Goal: Entertainment & Leisure: Browse casually

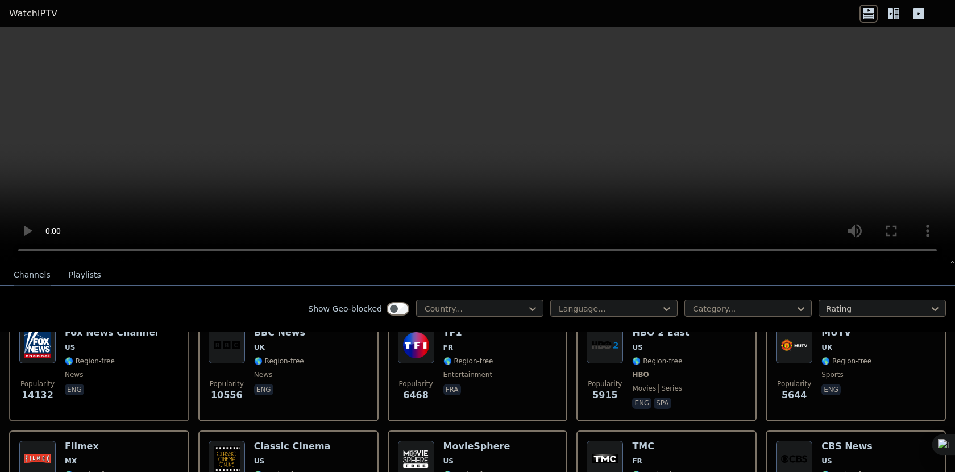
scroll to position [145, 0]
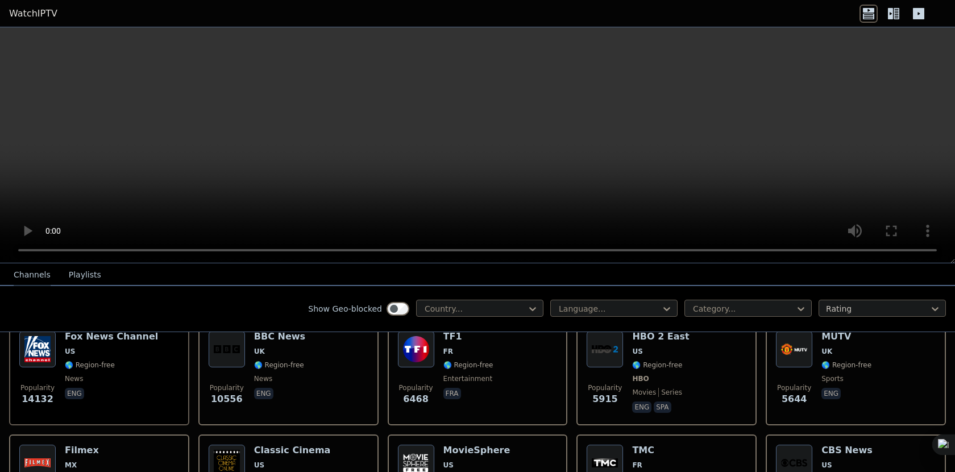
click at [536, 307] on icon at bounding box center [532, 308] width 11 height 11
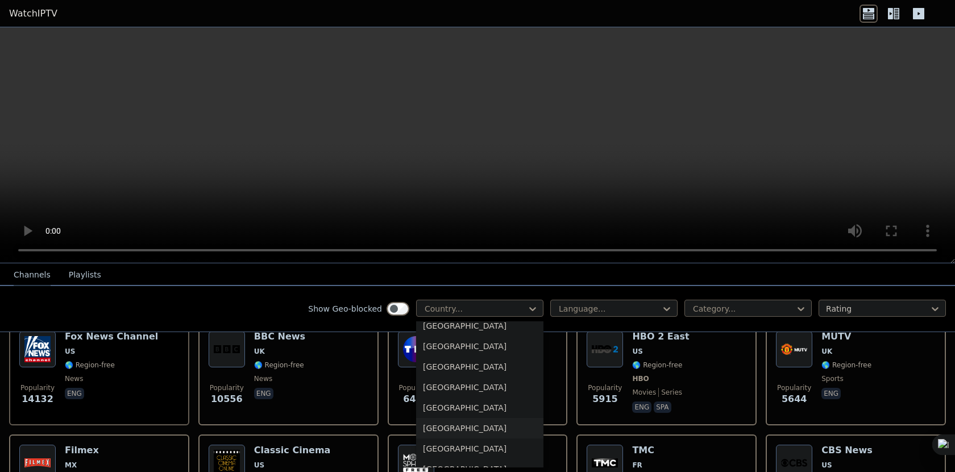
scroll to position [3959, 0]
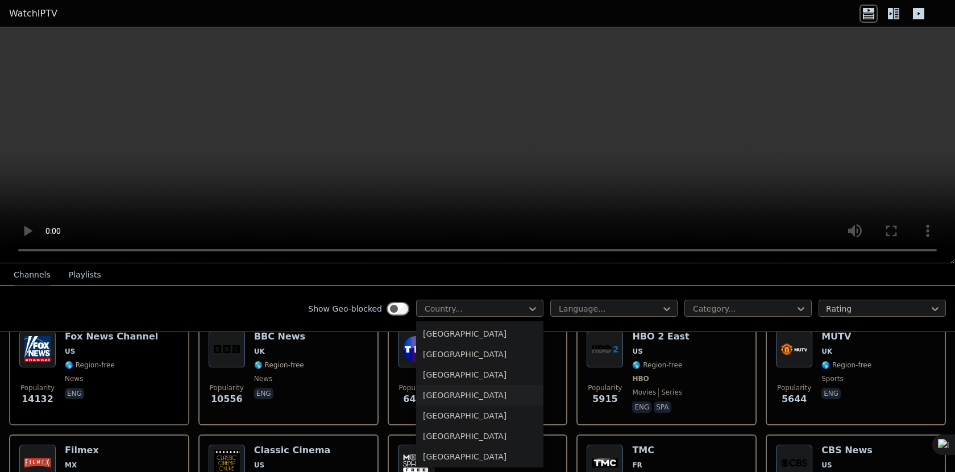
click at [467, 393] on div "[GEOGRAPHIC_DATA]" at bounding box center [479, 395] width 127 height 20
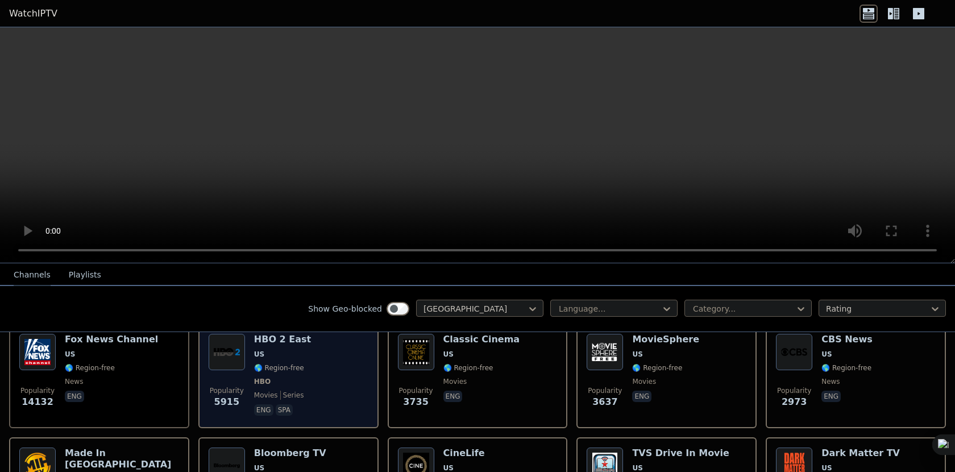
scroll to position [131, 0]
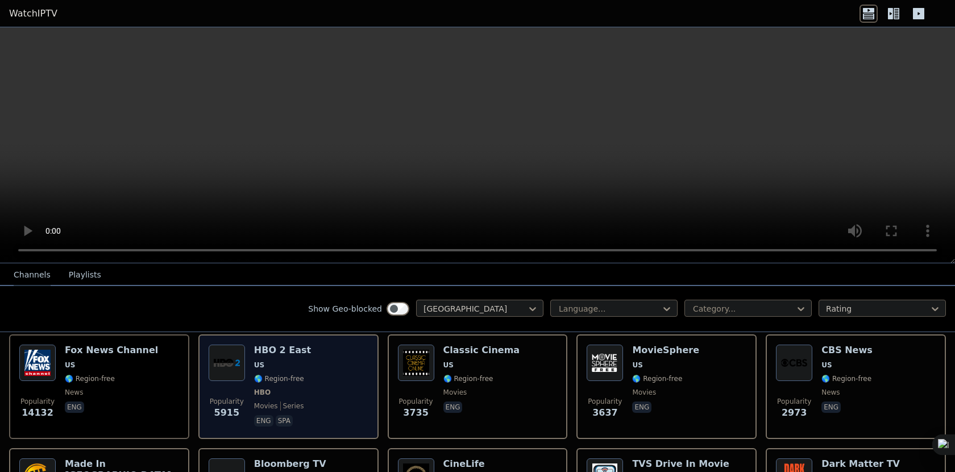
click at [280, 375] on span "🌎 Region-free" at bounding box center [279, 378] width 50 height 9
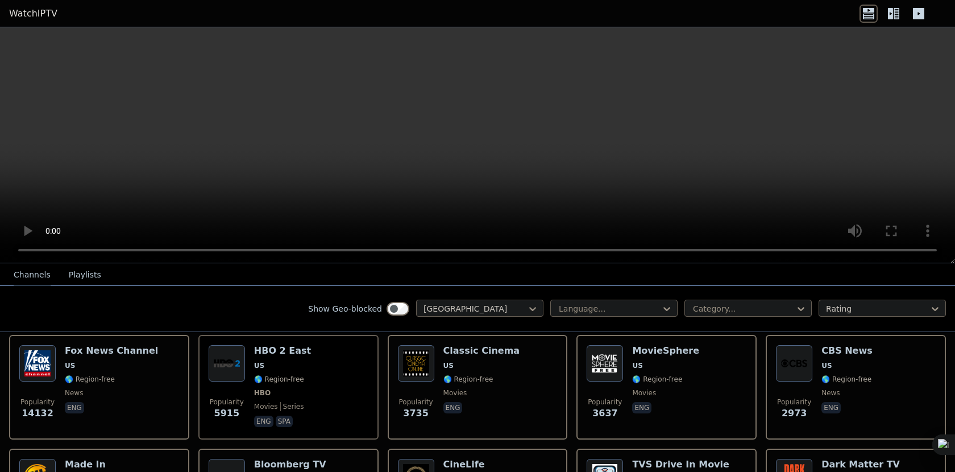
click at [889, 11] on icon at bounding box center [889, 13] width 5 height 11
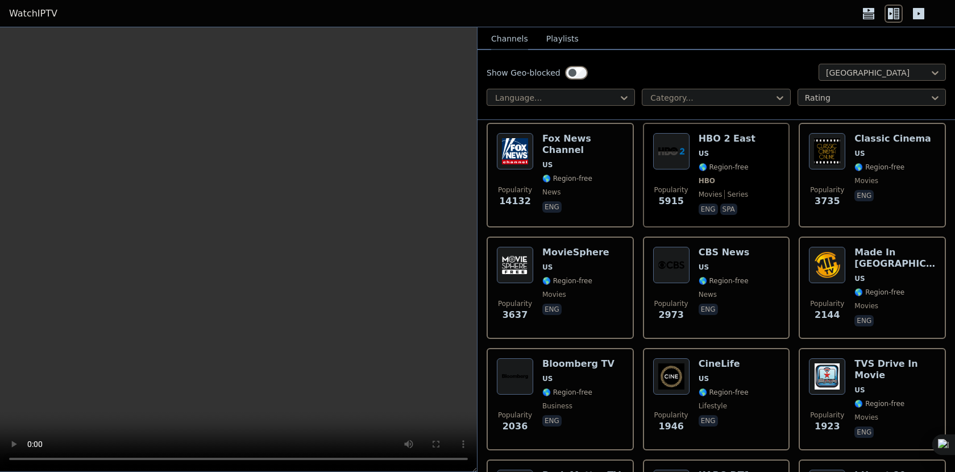
click at [922, 12] on icon at bounding box center [917, 13] width 11 height 11
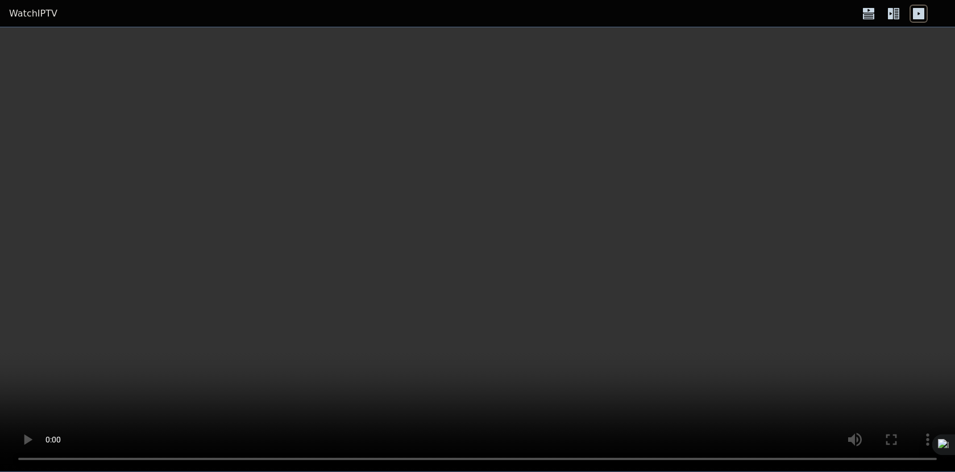
click at [866, 16] on icon at bounding box center [868, 14] width 18 height 18
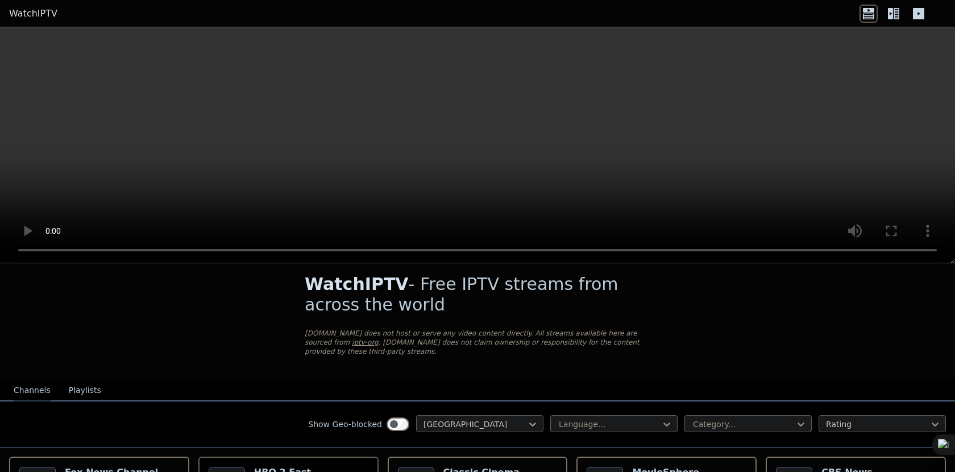
scroll to position [0, 0]
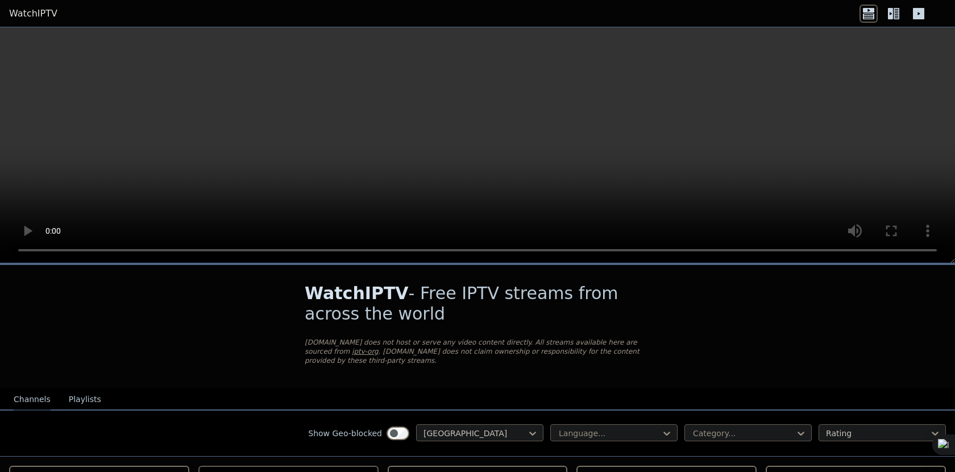
click at [81, 397] on button "Playlists" at bounding box center [85, 400] width 32 height 22
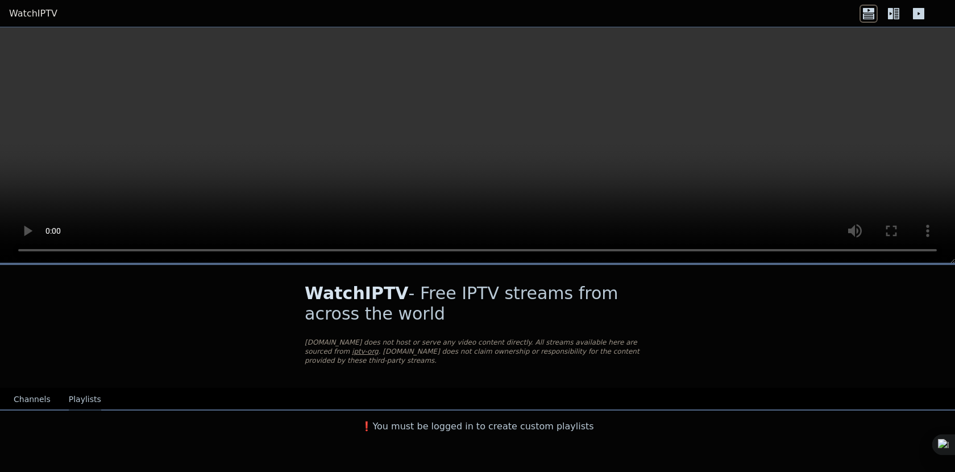
click at [35, 401] on button "Channels" at bounding box center [32, 400] width 37 height 22
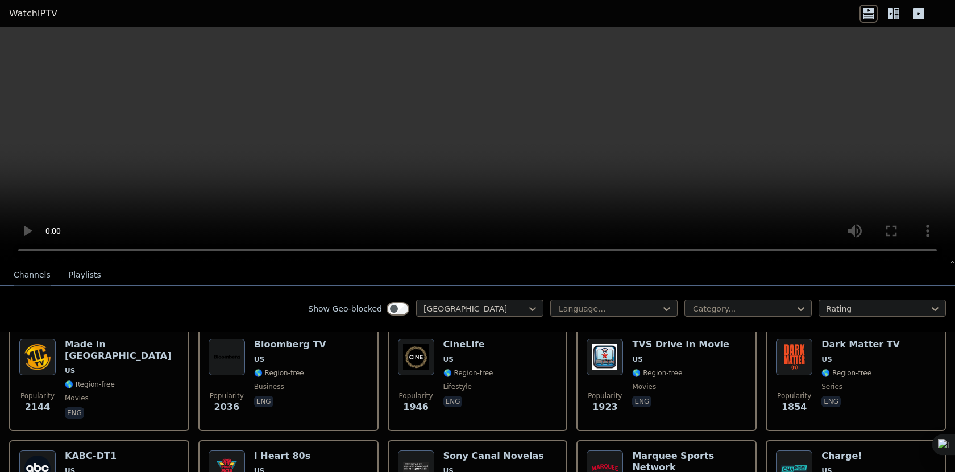
scroll to position [253, 0]
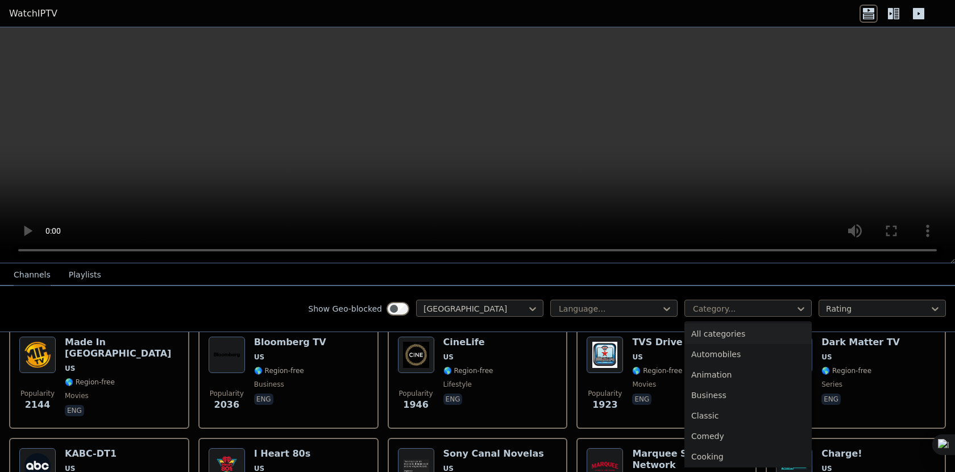
click at [776, 307] on div at bounding box center [742, 308] width 103 height 11
click at [743, 373] on div "Movies" at bounding box center [747, 374] width 127 height 20
